Goal: Information Seeking & Learning: Check status

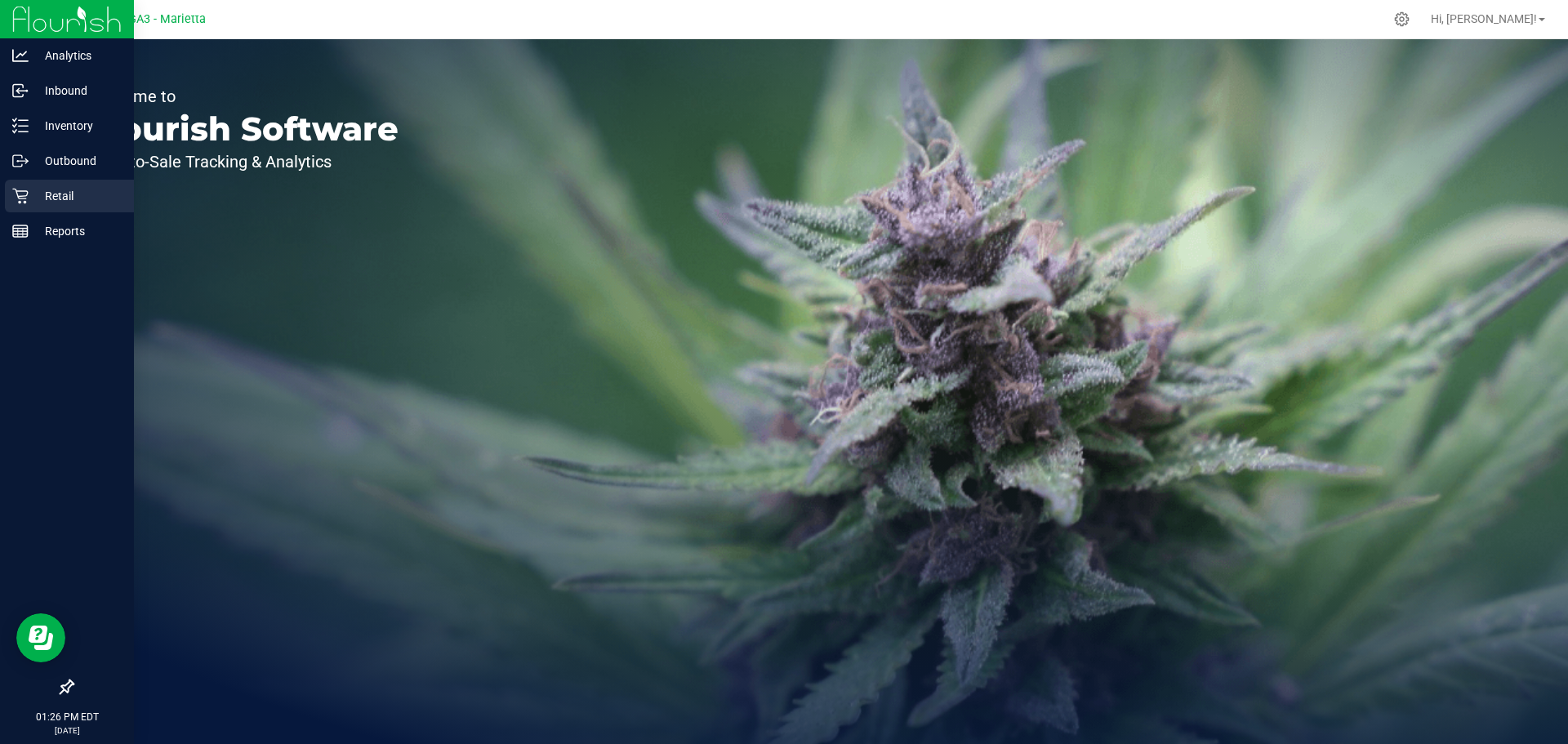
click at [98, 200] on p "Retail" at bounding box center [77, 196] width 98 height 20
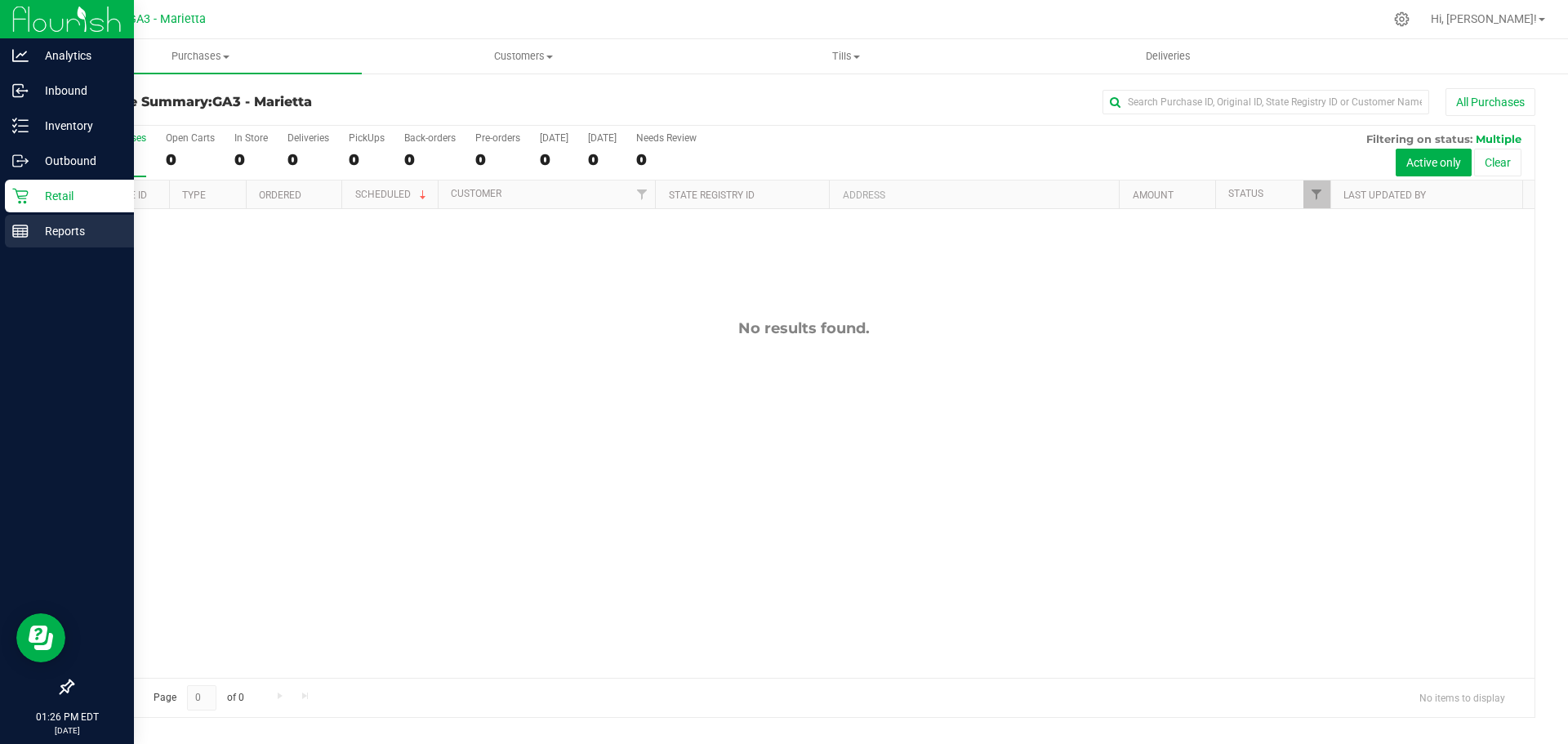
click at [72, 240] on p "Reports" at bounding box center [77, 231] width 98 height 20
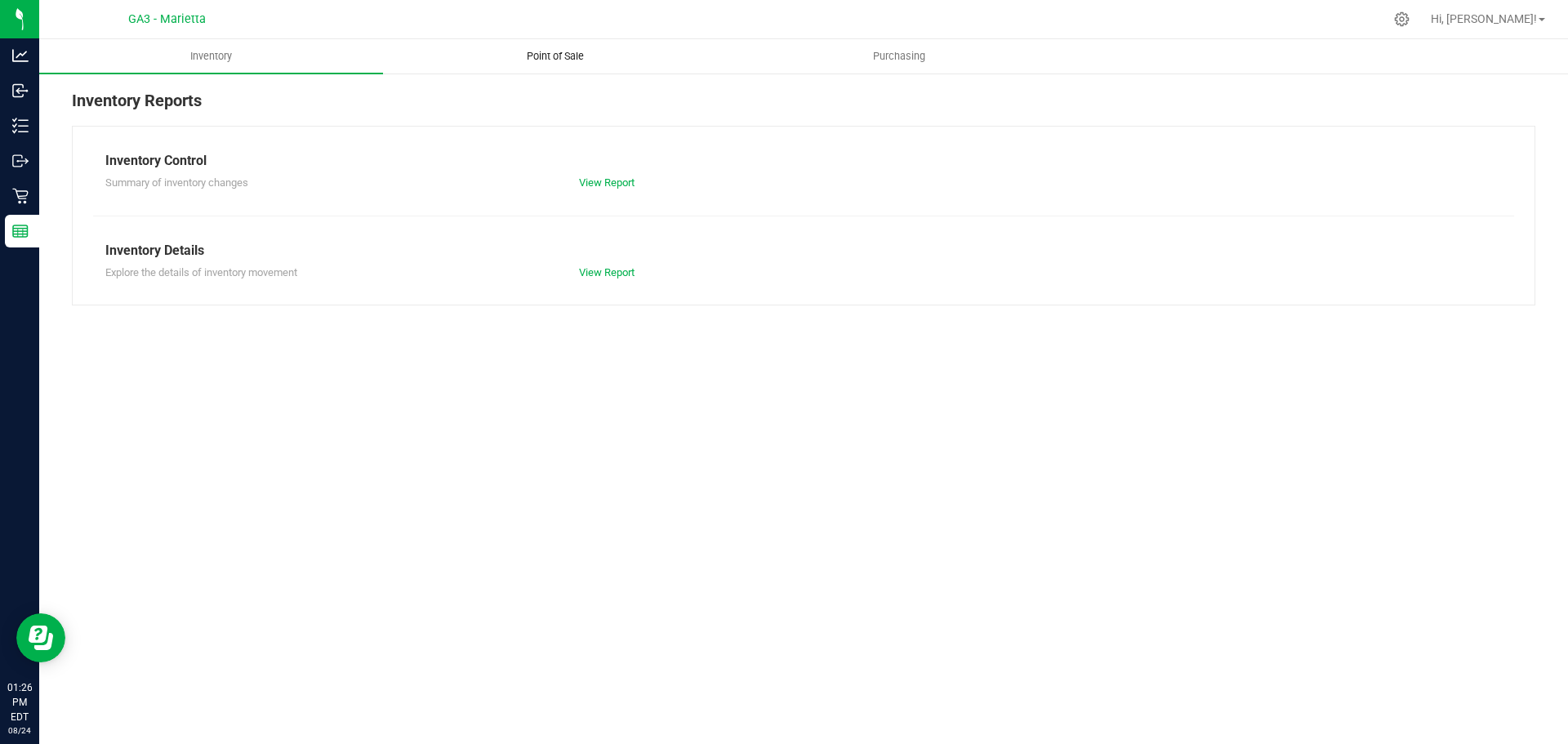
click at [542, 57] on span "Point of Sale" at bounding box center [555, 56] width 101 height 14
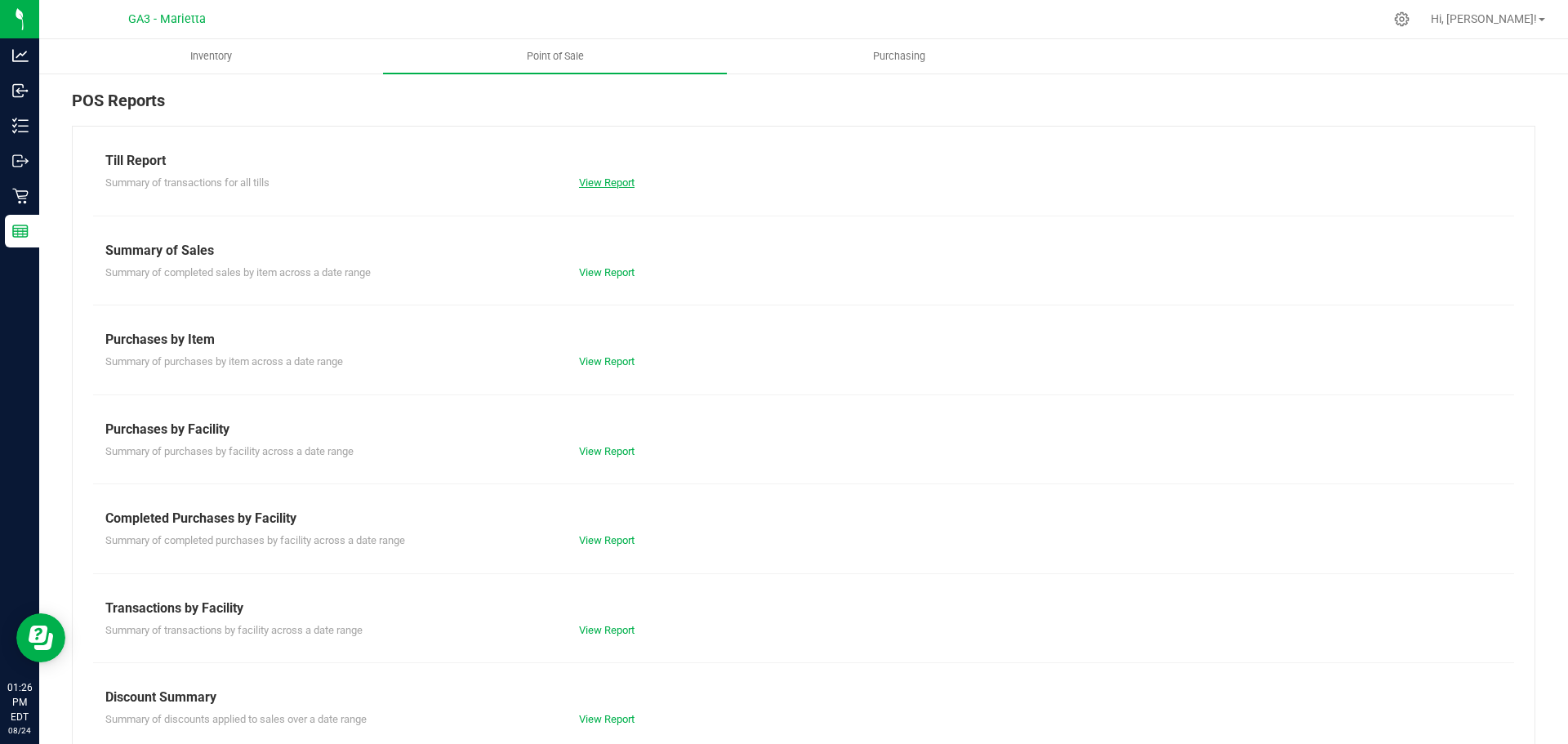
click at [604, 176] on link "View Report" at bounding box center [607, 182] width 55 height 12
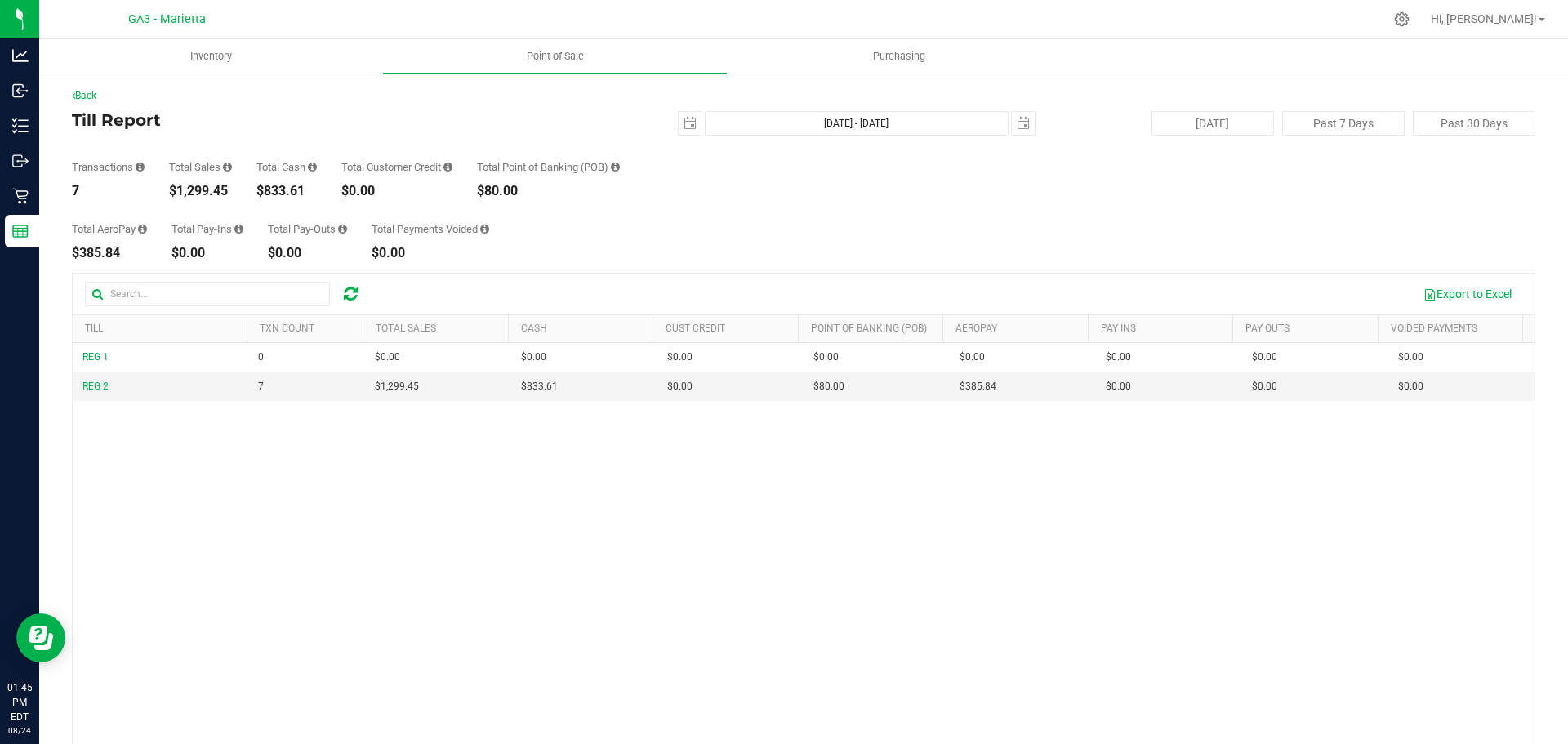
click at [229, 166] on icon at bounding box center [226, 166] width 9 height 10
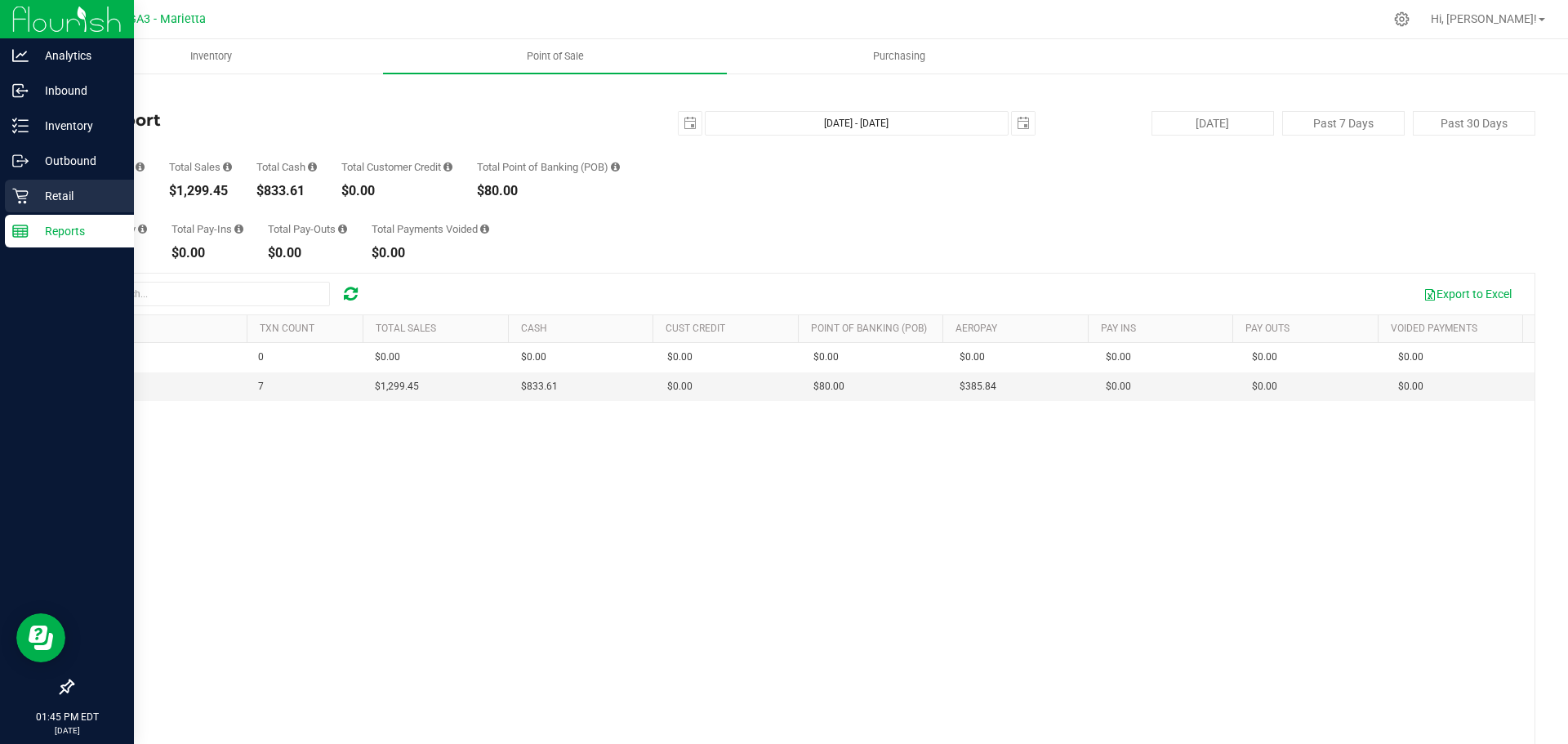
click at [36, 188] on p "Retail" at bounding box center [77, 196] width 98 height 20
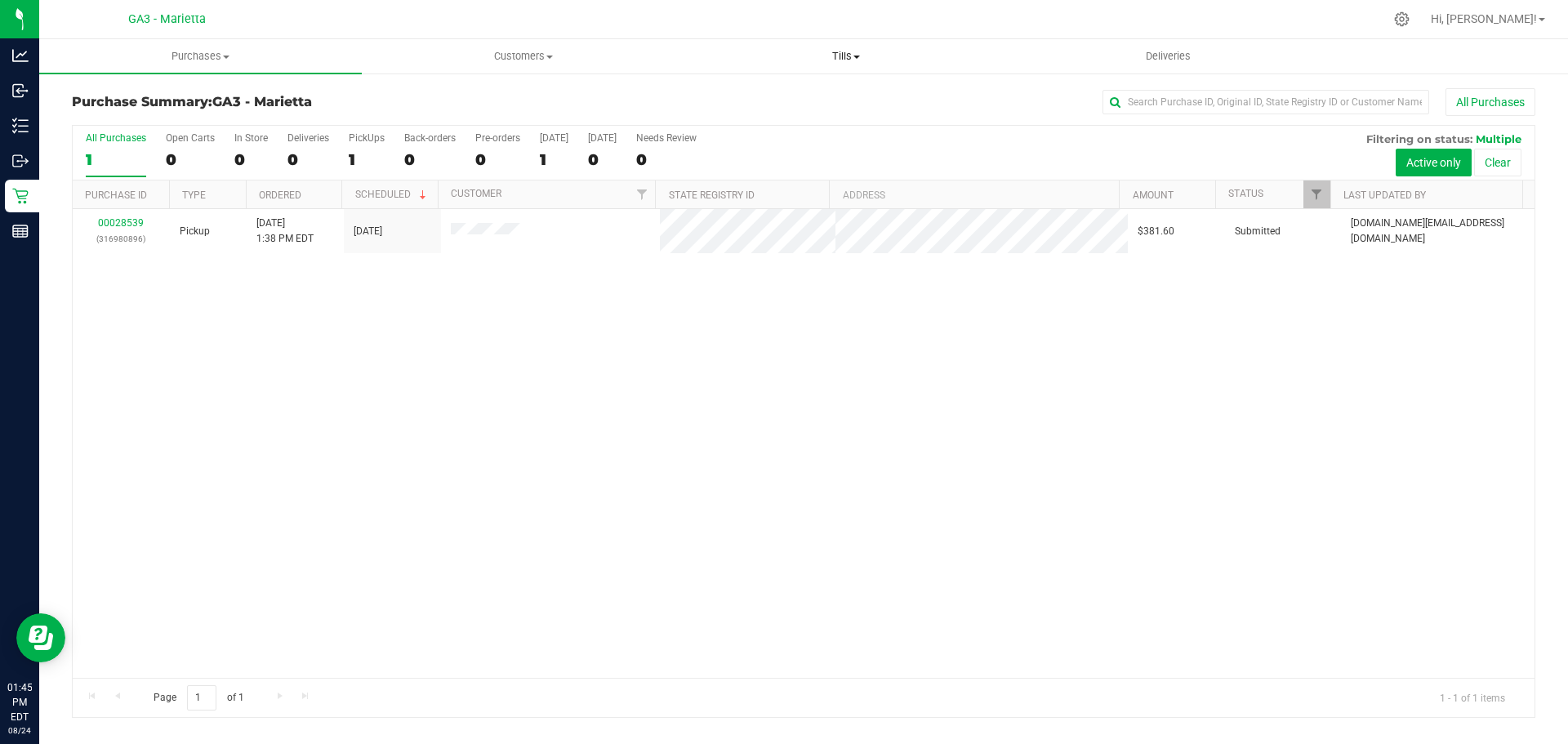
click at [850, 67] on uib-tab-heading "Tills Manage tills Reconcile e-payments" at bounding box center [844, 56] width 320 height 32
click at [816, 100] on li "Manage tills" at bounding box center [845, 99] width 322 height 20
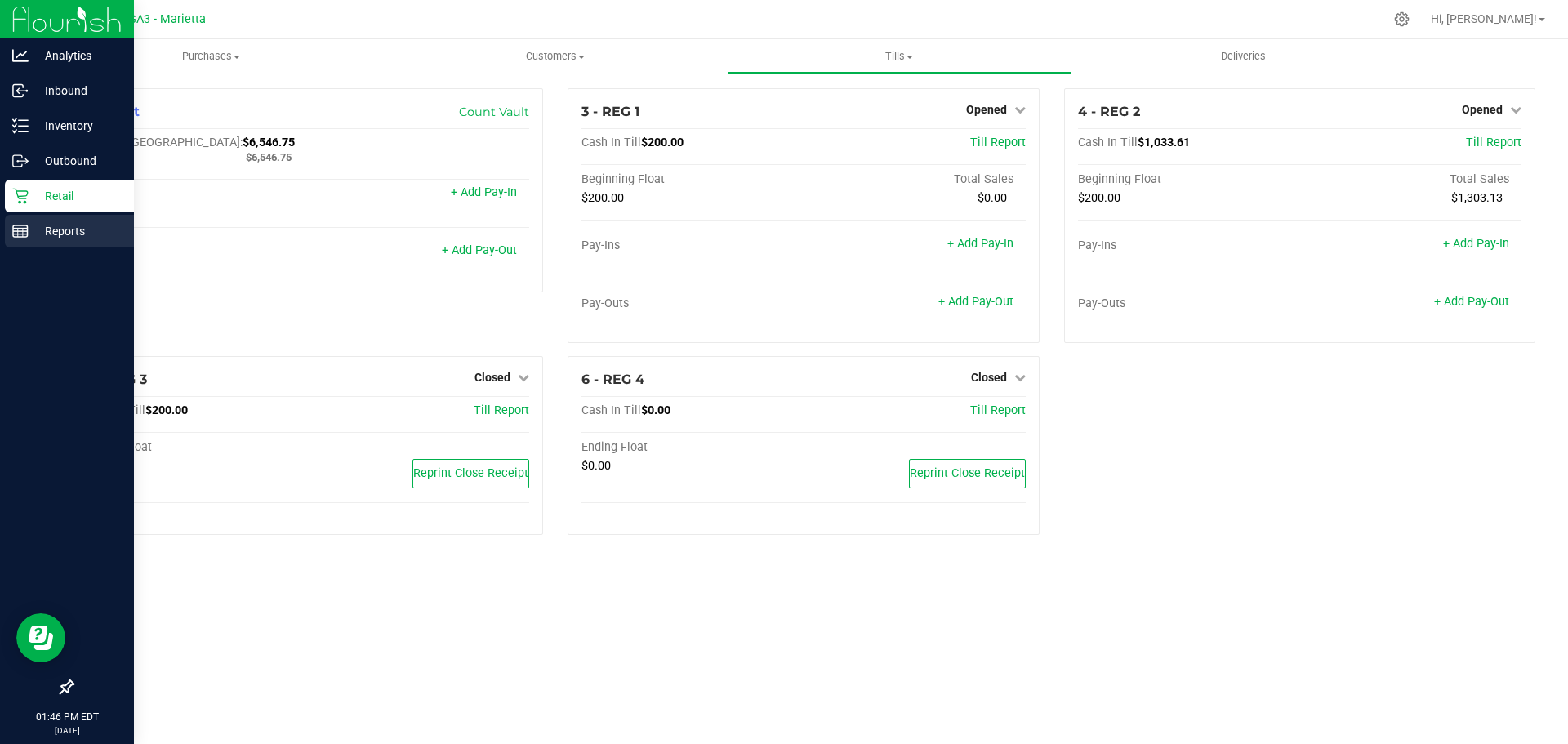
click at [29, 233] on p "Reports" at bounding box center [77, 231] width 98 height 20
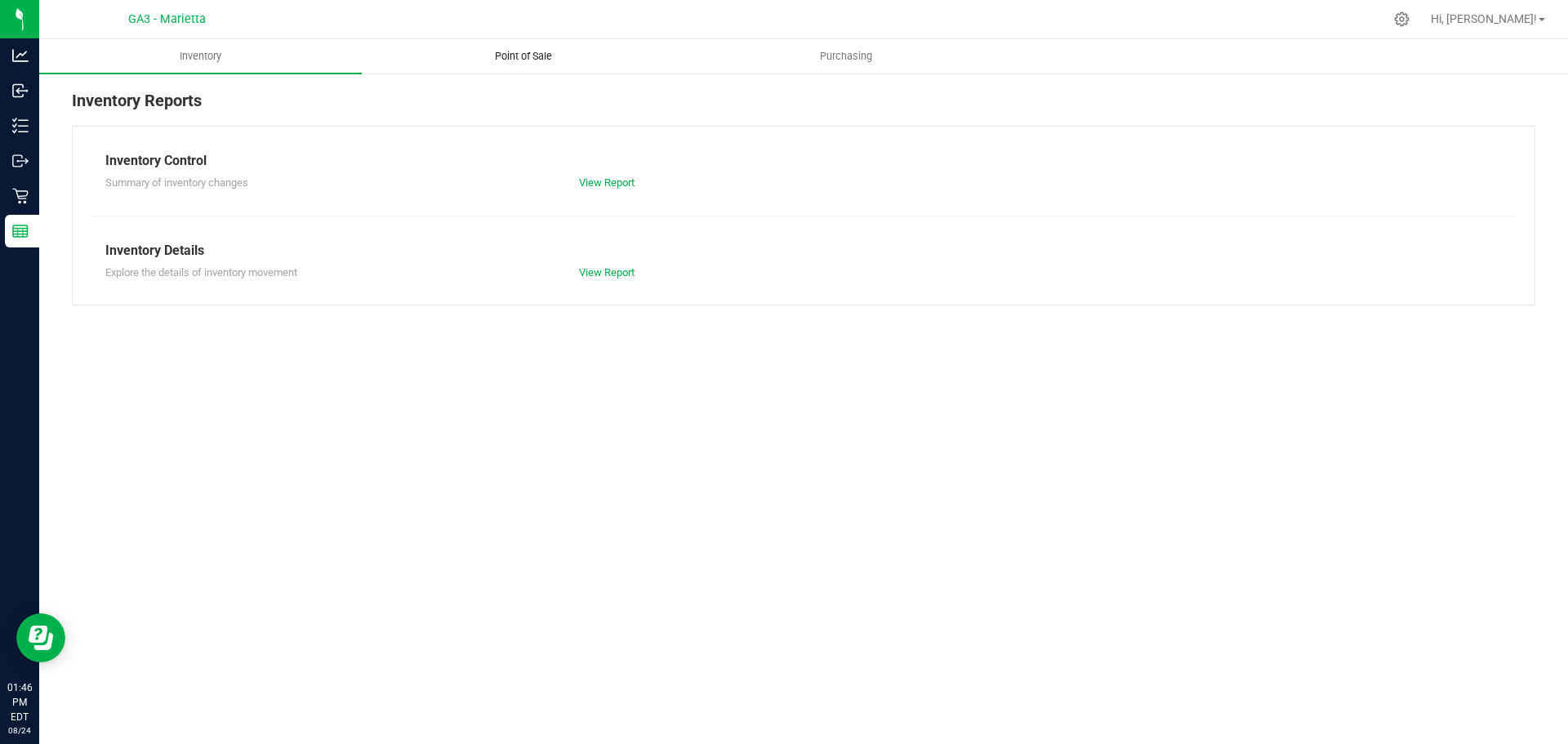
click at [489, 56] on span "Point of Sale" at bounding box center [523, 56] width 101 height 14
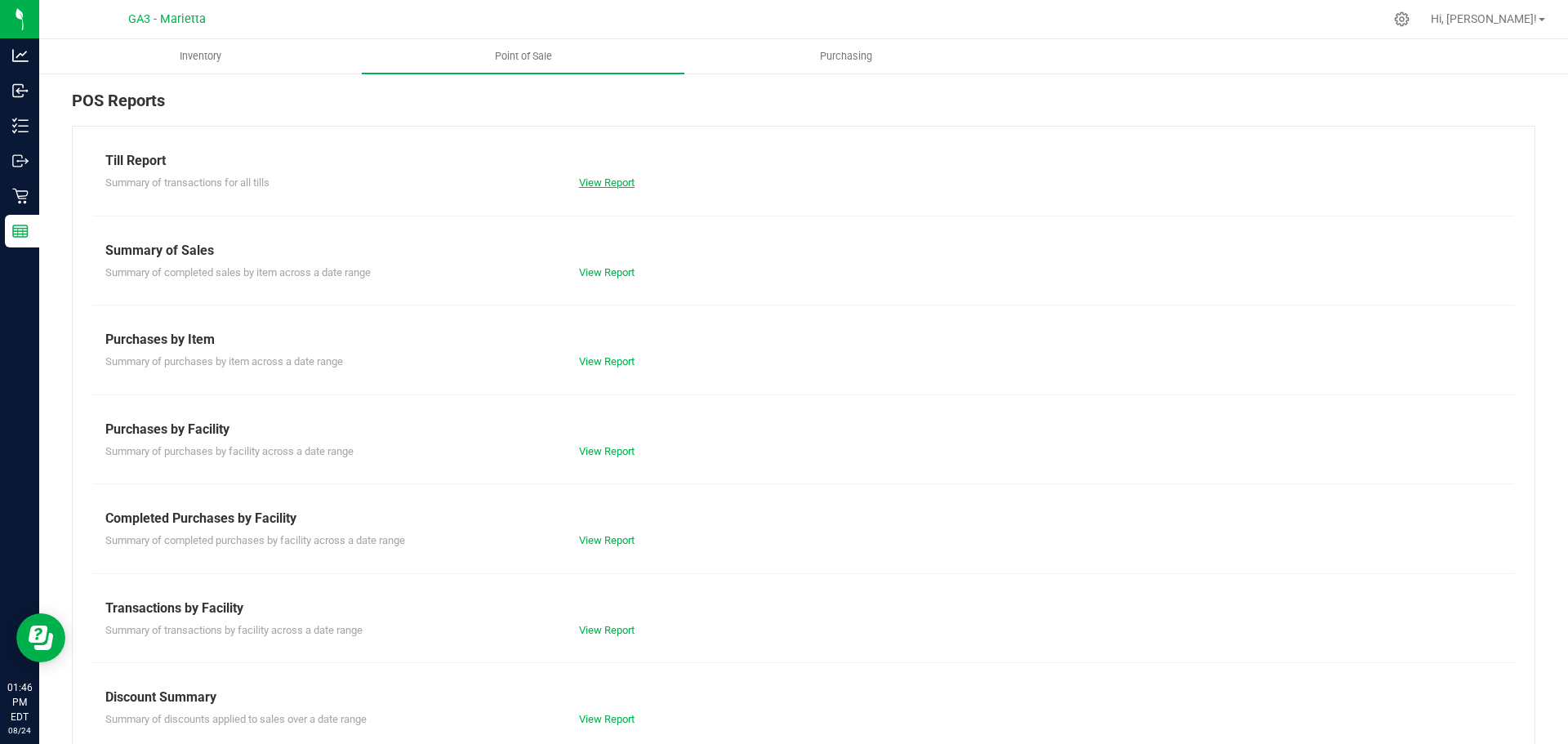
click at [623, 182] on link "View Report" at bounding box center [607, 182] width 55 height 12
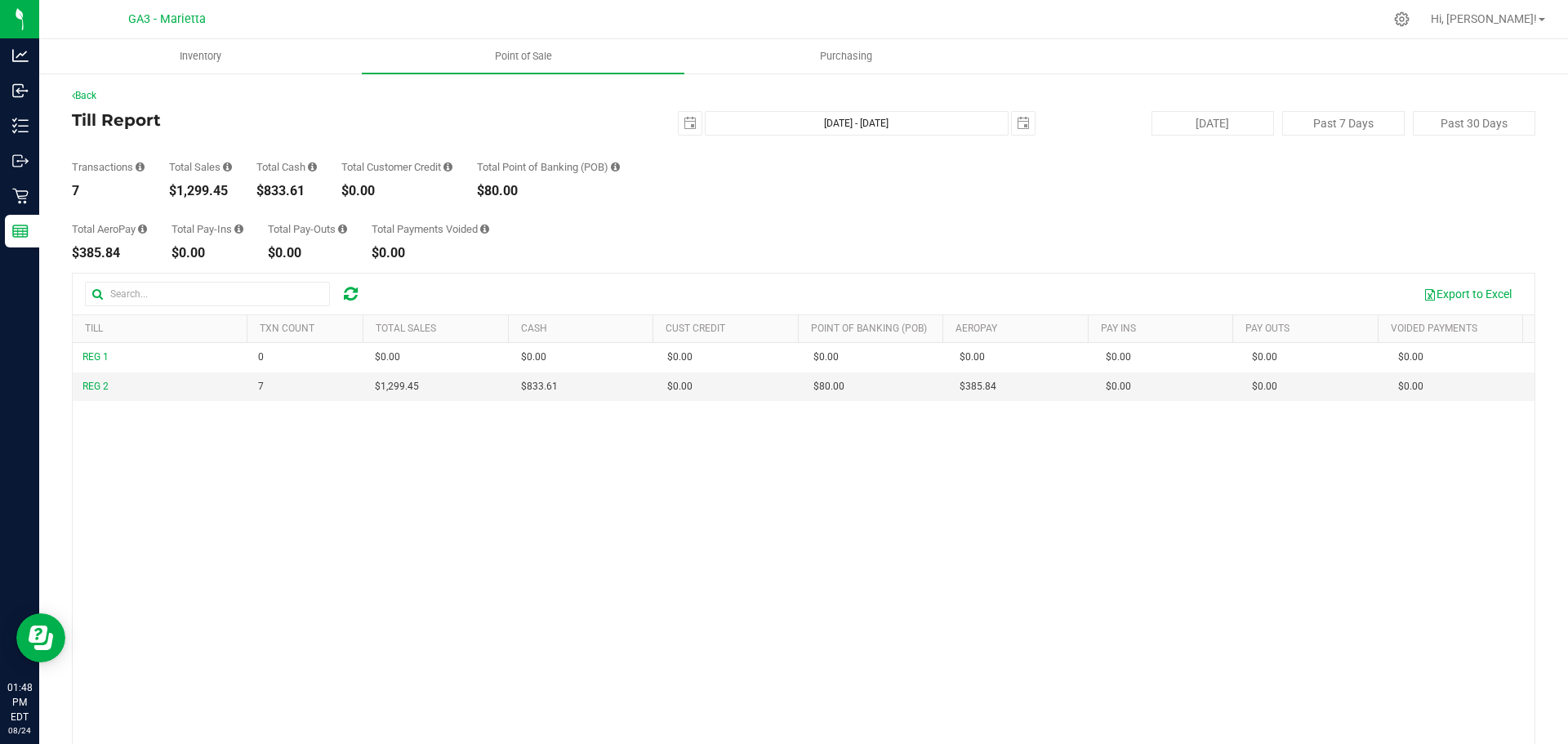
click at [194, 190] on div "$1,299.45" at bounding box center [201, 191] width 63 height 13
click at [275, 192] on div "$833.61" at bounding box center [287, 191] width 61 height 13
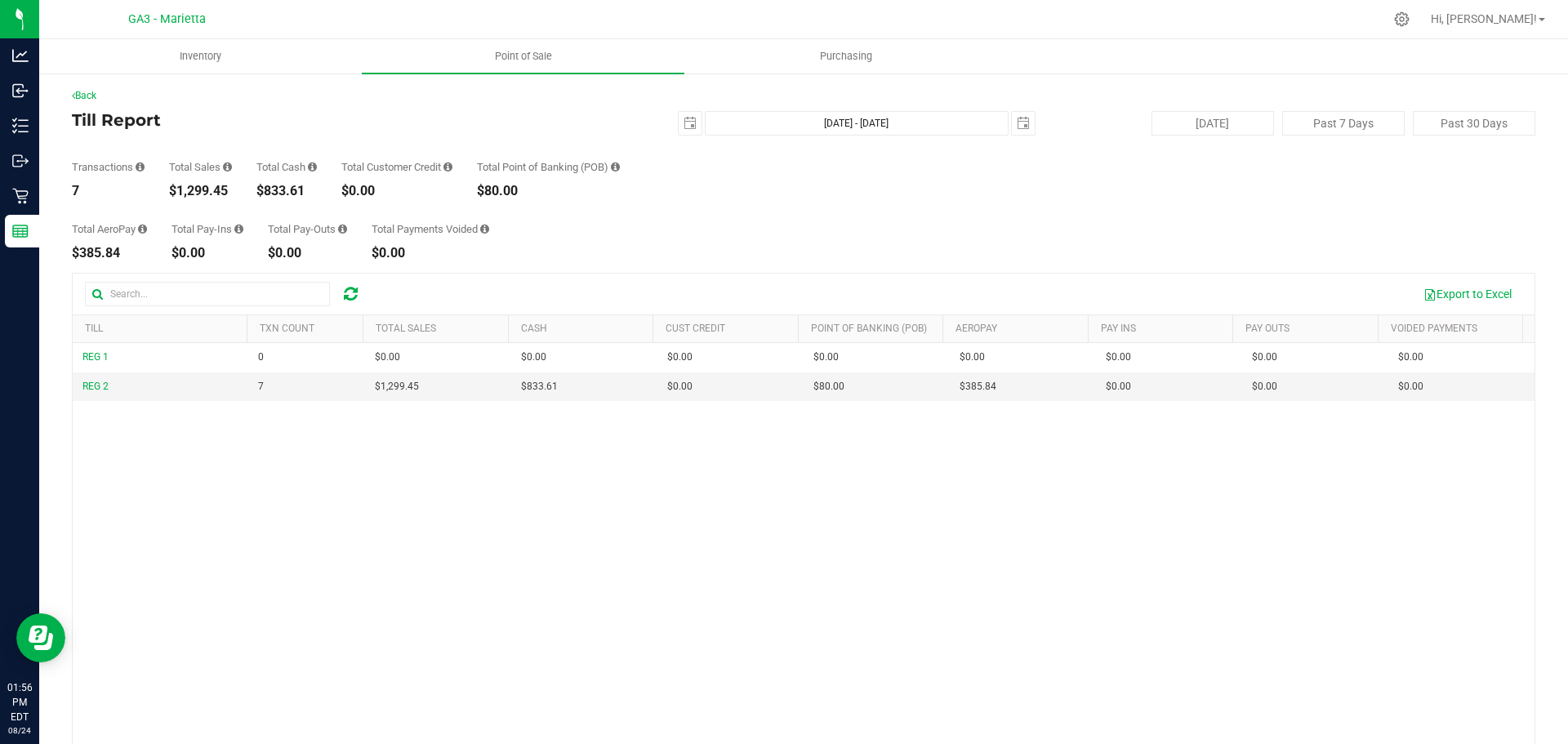
click at [275, 192] on div "$833.61" at bounding box center [287, 191] width 61 height 13
click at [356, 186] on div "$0.00" at bounding box center [397, 191] width 111 height 13
click at [517, 189] on div "$80.00" at bounding box center [548, 191] width 143 height 13
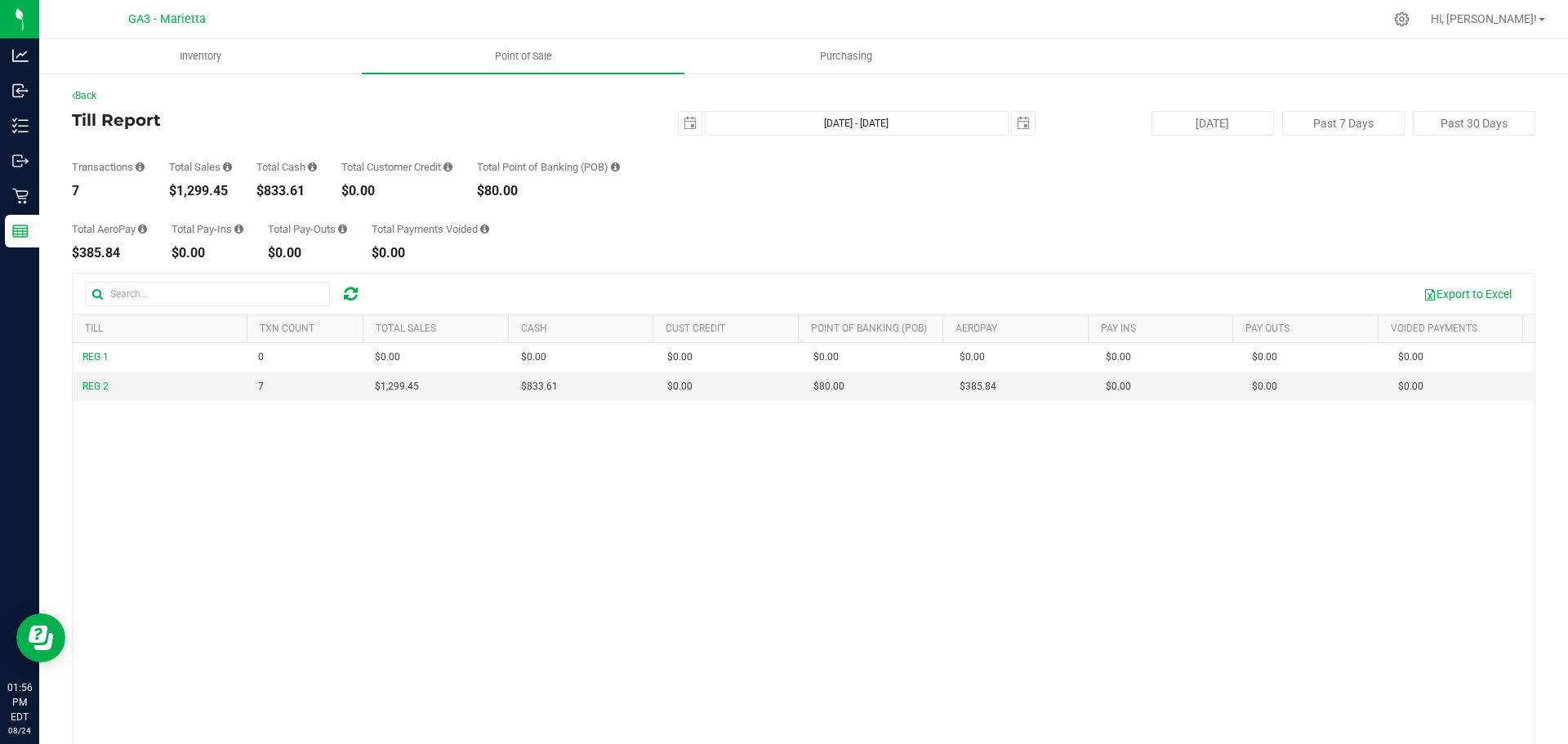
click at [517, 189] on div "$80.00" at bounding box center [548, 191] width 143 height 13
click at [623, 232] on div "Total AeroPay $385.84 Total Pay-Ins $0.00 Total Pay-Outs $0.00 Total Payments V…" at bounding box center [803, 228] width 1463 height 62
